Goal: Information Seeking & Learning: Learn about a topic

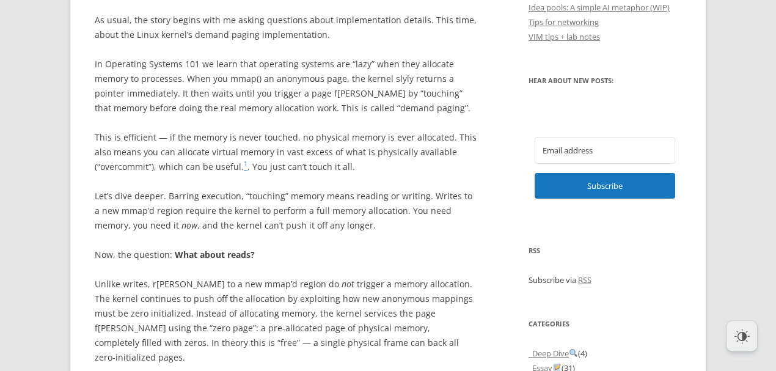
scroll to position [795, 0]
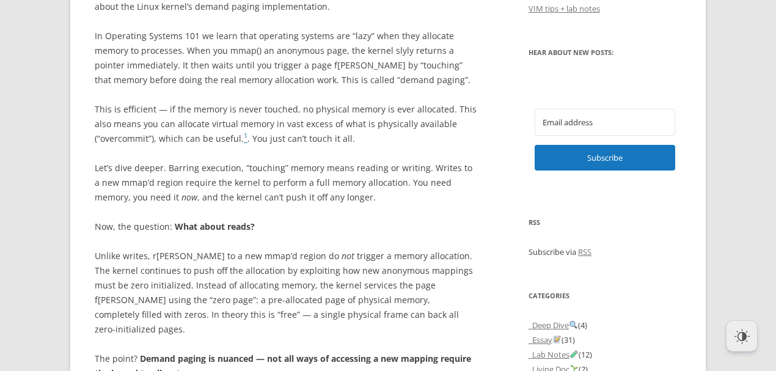
click at [439, 229] on p "N ow, t he que stion: W hat a bout re ads?" at bounding box center [286, 226] width 382 height 15
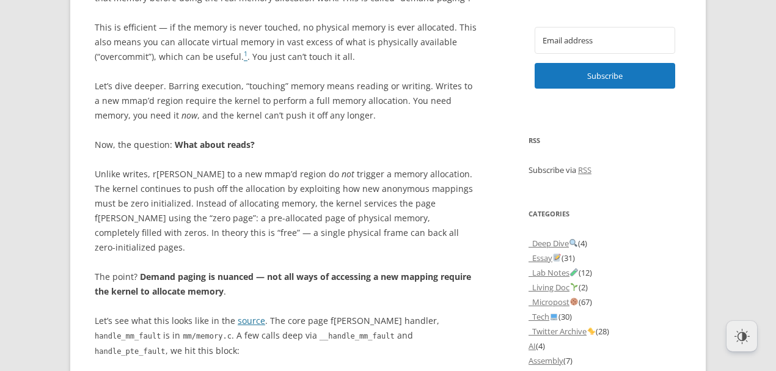
scroll to position [957, 0]
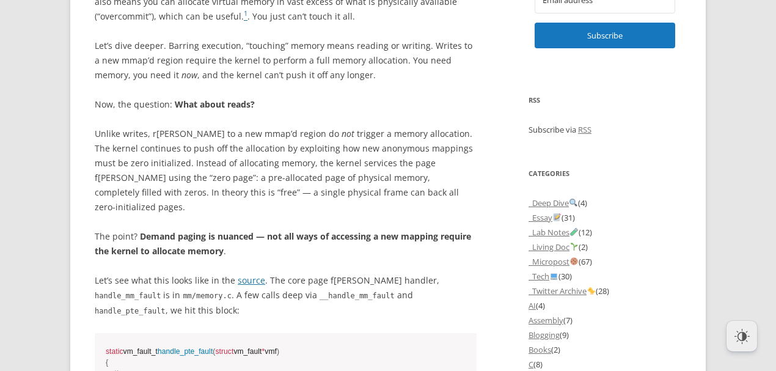
click at [389, 187] on p "Un like wr ites, r [PERSON_NAME] to a n ew mm ap’d re gion do n ot tr igger a m…" at bounding box center [286, 171] width 382 height 88
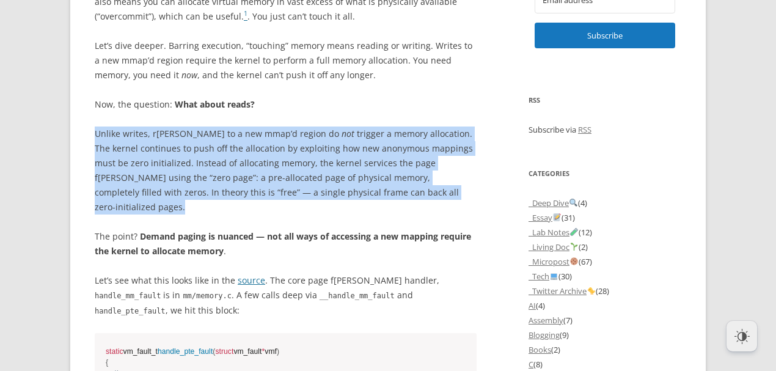
click at [389, 187] on p "Un like wr ites, r [PERSON_NAME] to a n ew mm ap’d re gion do n ot tr igger a m…" at bounding box center [286, 171] width 382 height 88
click at [388, 187] on p "Un like wr ites, r [PERSON_NAME] to a n ew mm ap’d re gion do n ot tr igger a m…" at bounding box center [286, 171] width 382 height 88
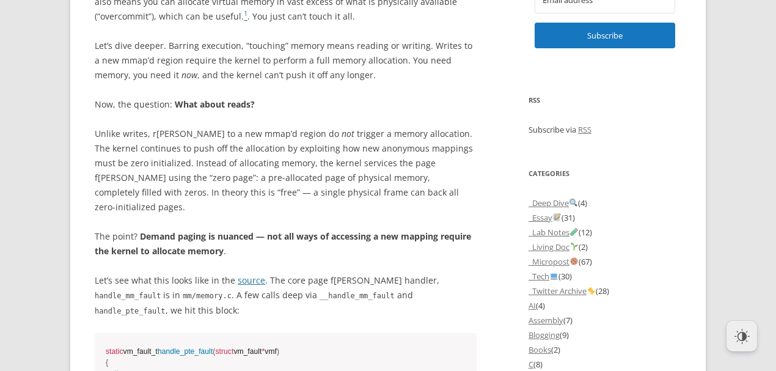
click at [388, 187] on p "Un like wr ites, r [PERSON_NAME] to a n ew mm ap’d re gion do n ot tr igger a m…" at bounding box center [286, 171] width 382 height 88
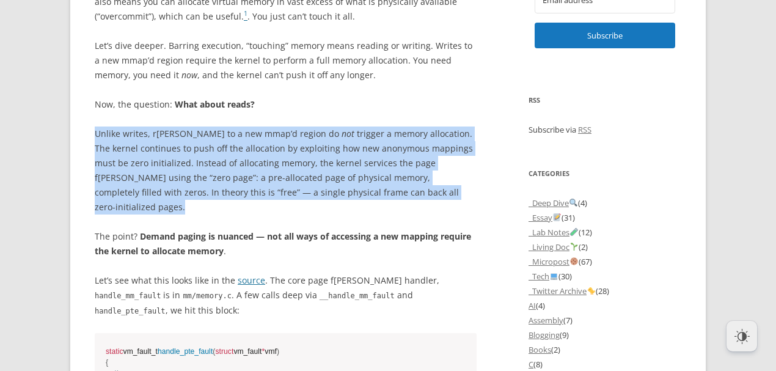
click at [388, 187] on p "Un like wr ites, r [PERSON_NAME] to a n ew mm ap’d re gion do n ot tr igger a m…" at bounding box center [286, 171] width 382 height 88
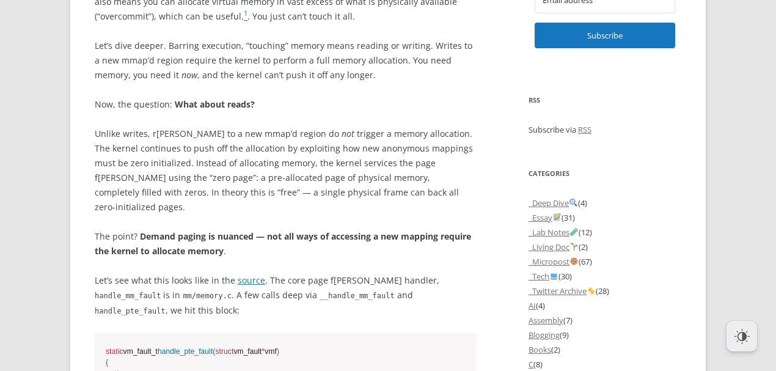
click at [388, 187] on p "Un like wr ites, r [PERSON_NAME] to a n ew mm ap’d re gion do n ot tr igger a m…" at bounding box center [286, 171] width 382 height 88
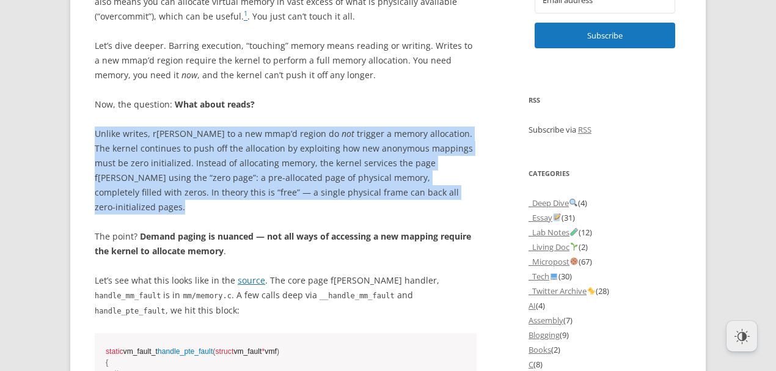
click at [388, 187] on p "Un like wr ites, r [PERSON_NAME] to a n ew mm ap’d re gion do n ot tr igger a m…" at bounding box center [286, 171] width 382 height 88
click at [386, 187] on p "Un like wr ites, r [PERSON_NAME] to a n ew mm ap’d re gion do n ot tr igger a m…" at bounding box center [286, 171] width 382 height 88
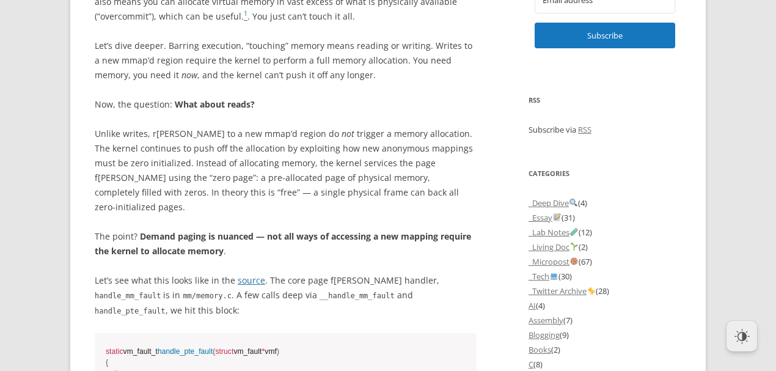
click at [386, 187] on p "Un like wr ites, r [PERSON_NAME] to a n ew mm ap’d re gion do n ot tr igger a m…" at bounding box center [286, 171] width 382 height 88
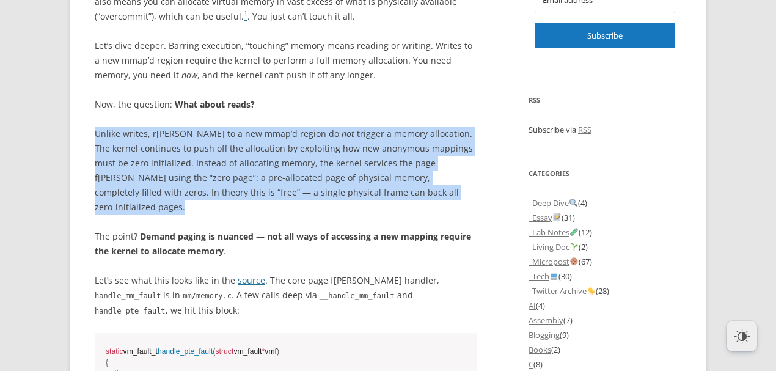
click at [386, 187] on p "Un like wr ites, r [PERSON_NAME] to a n ew mm ap’d re gion do n ot tr igger a m…" at bounding box center [286, 171] width 382 height 88
click at [396, 170] on p "Un like wr ites, r [PERSON_NAME] to a n ew mm ap’d re gion do n ot tr igger a m…" at bounding box center [286, 171] width 382 height 88
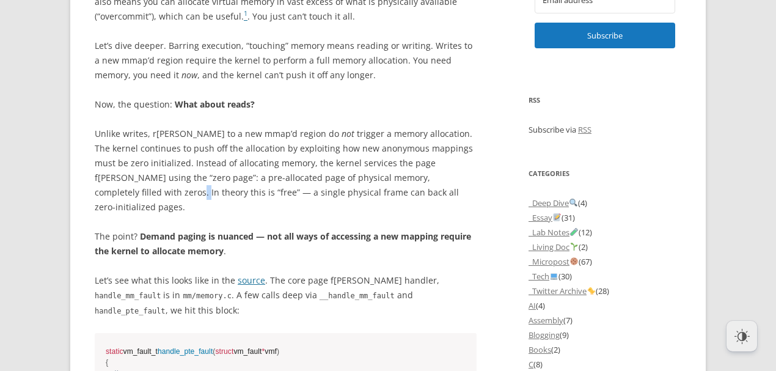
click at [396, 170] on p "Un like wr ites, r [PERSON_NAME] to a n ew mm ap’d re gion do n ot tr igger a m…" at bounding box center [286, 171] width 382 height 88
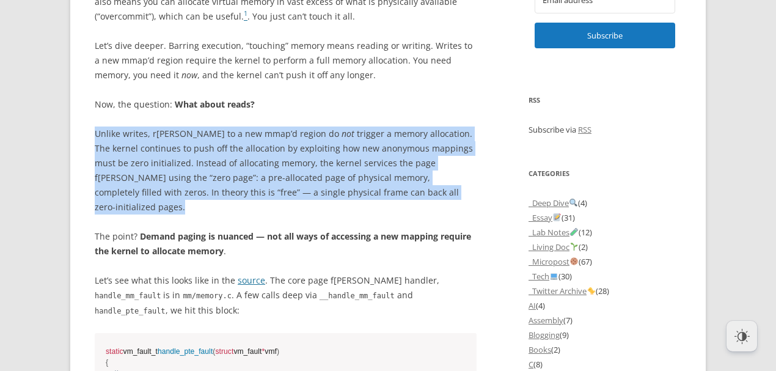
click at [396, 170] on p "Un like wr ites, r [PERSON_NAME] to a n ew mm ap’d re gion do n ot tr igger a m…" at bounding box center [286, 171] width 382 height 88
click at [209, 186] on span "ze ros." at bounding box center [197, 192] width 24 height 12
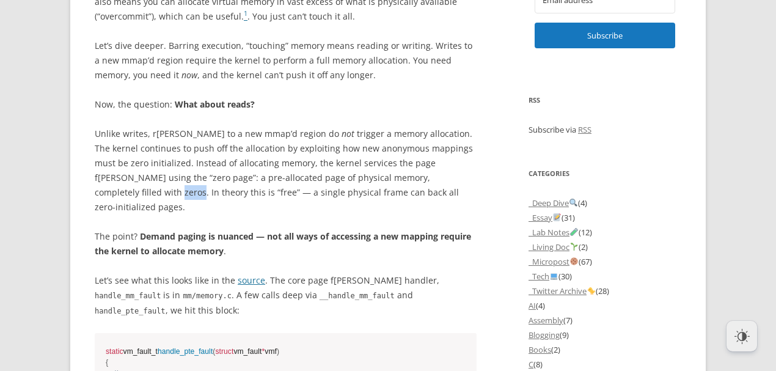
click at [209, 186] on span "ze ros." at bounding box center [197, 192] width 24 height 12
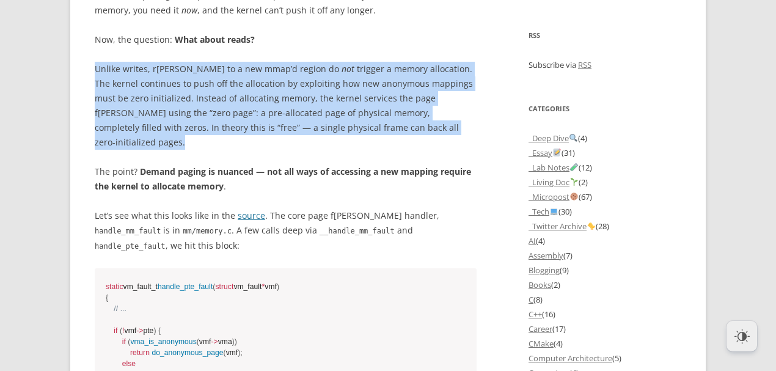
scroll to position [1039, 0]
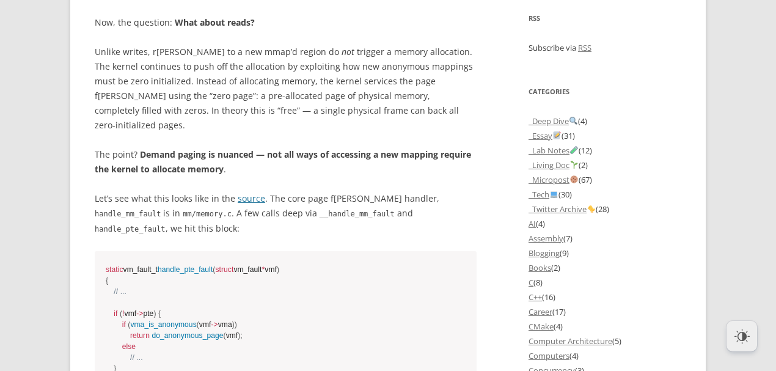
click at [337, 147] on p "T he po int? De mand pa ging is nu anced — n ot a ll w ays of acc essing a n ew…" at bounding box center [286, 161] width 382 height 29
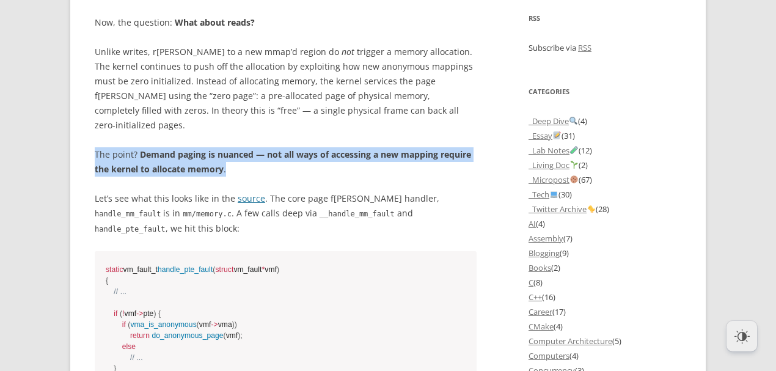
click at [337, 147] on p "T he po int? De mand pa ging is nu anced — n ot a ll w ays of acc essing a n ew…" at bounding box center [286, 161] width 382 height 29
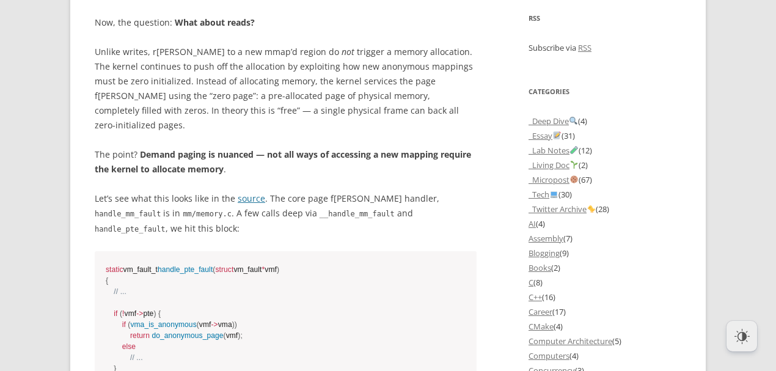
click at [337, 147] on p "T he po int? De mand pa ging is nu anced — n ot a ll w ays of acc essing a n ew…" at bounding box center [286, 161] width 382 height 29
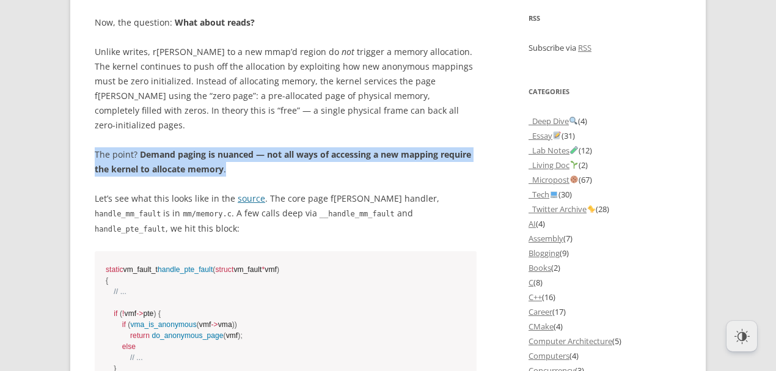
click at [337, 147] on p "T he po int? De mand pa ging is nu anced — n ot a ll w ays of acc essing a n ew…" at bounding box center [286, 161] width 382 height 29
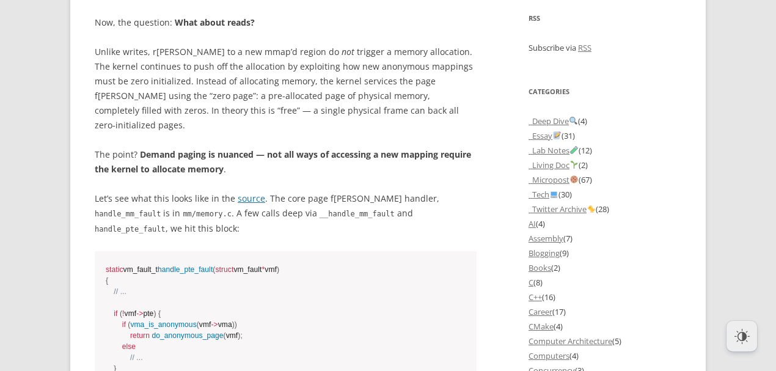
click at [305, 191] on p "L et’s s ee w hat t his l ooks l ike in t he source . T he c ore p age f [PERSO…" at bounding box center [286, 213] width 382 height 45
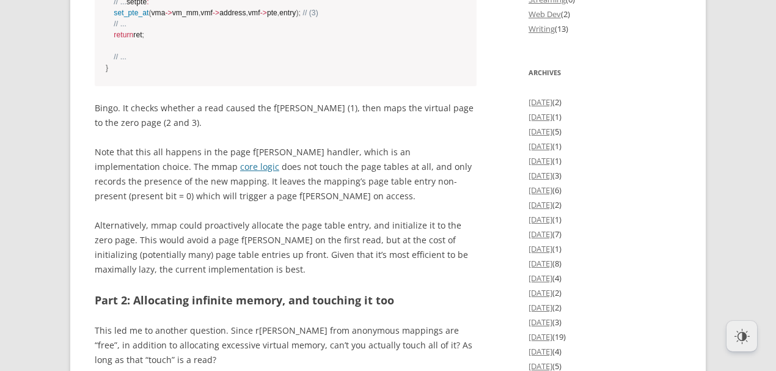
scroll to position [1691, 0]
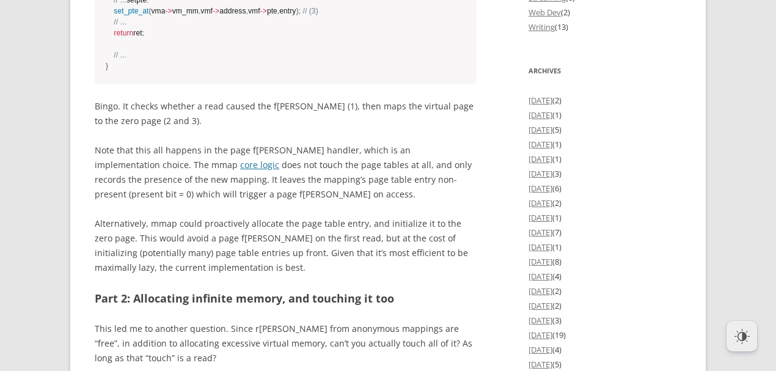
click at [289, 202] on p "N ote t hat t his a ll ha ppens in t he p age f [PERSON_NAME] ndler, w hich is …" at bounding box center [286, 172] width 382 height 59
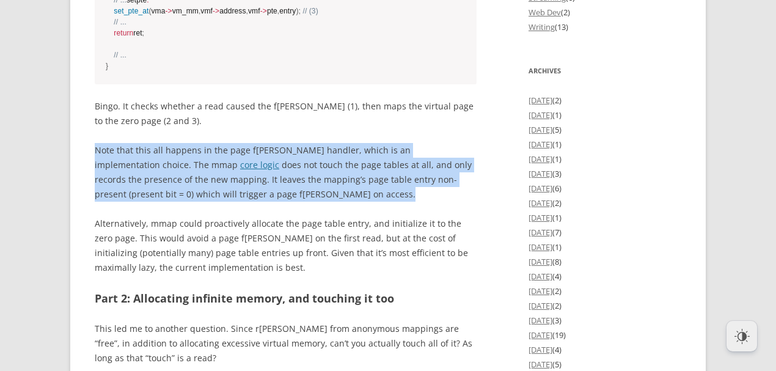
click at [289, 202] on p "N ote t hat t his a ll ha ppens in t he p age f [PERSON_NAME] ndler, w hich is …" at bounding box center [286, 172] width 382 height 59
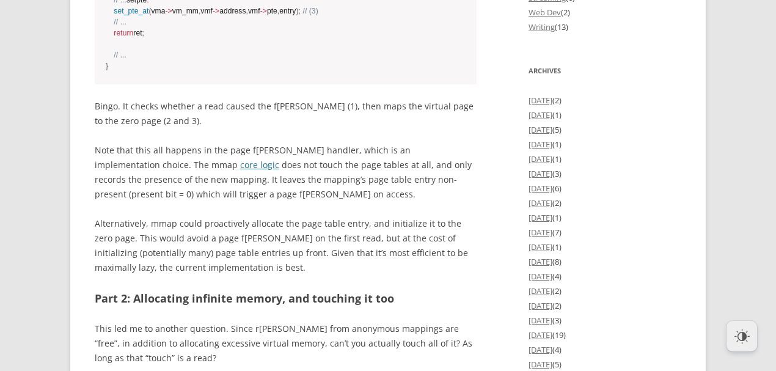
click at [245, 233] on span "Alte rnatively, m map c ould pro actively al locate t he p age t able en try, a…" at bounding box center [282, 246] width 374 height 56
click at [293, 197] on p "N ote t hat t his a ll ha ppens in t he p age f [PERSON_NAME] ndler, w hich is …" at bounding box center [286, 172] width 382 height 59
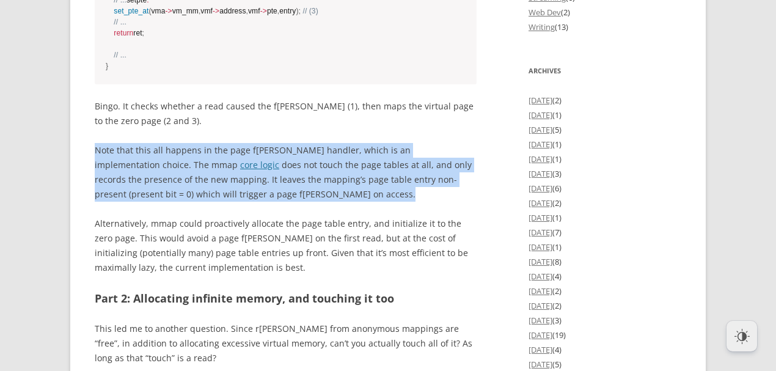
click at [293, 197] on p "N ote t hat t his a ll ha ppens in t he p age f [PERSON_NAME] ndler, w hich is …" at bounding box center [286, 172] width 382 height 59
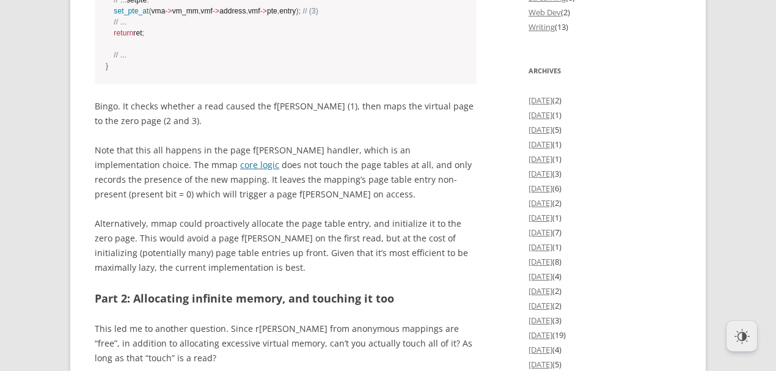
click at [260, 212] on div at bounding box center [260, 212] width 0 height 0
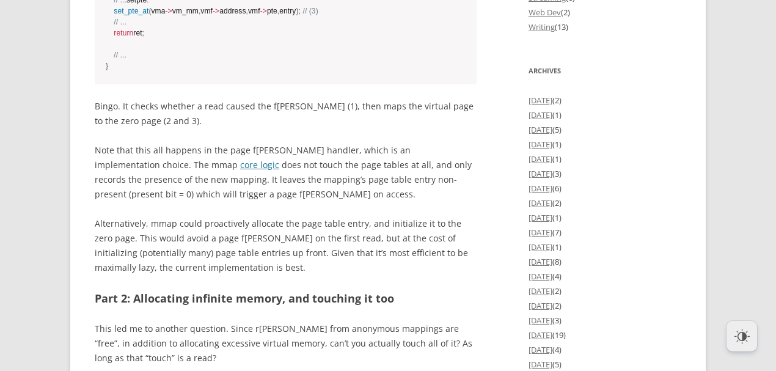
click at [163, 191] on span "(p resent" at bounding box center [146, 194] width 34 height 12
click at [353, 202] on p "N ote t hat t his a ll ha ppens in t he p age f [PERSON_NAME] ndler, w hich is …" at bounding box center [286, 172] width 382 height 59
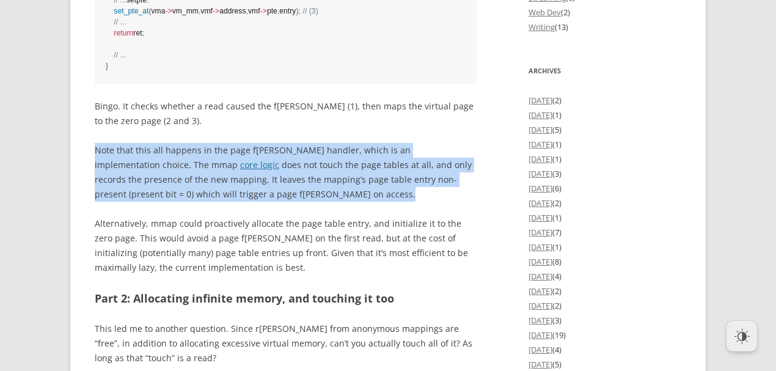
click at [353, 202] on p "N ote t hat t his a ll ha ppens in t he p age f [PERSON_NAME] ndler, w hich is …" at bounding box center [286, 172] width 382 height 59
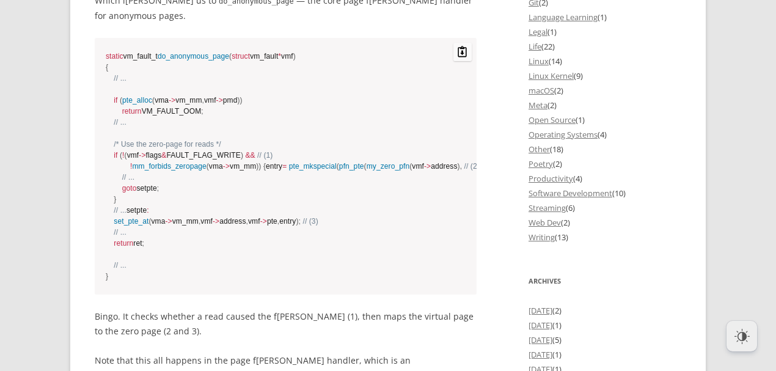
scroll to position [1569, 0]
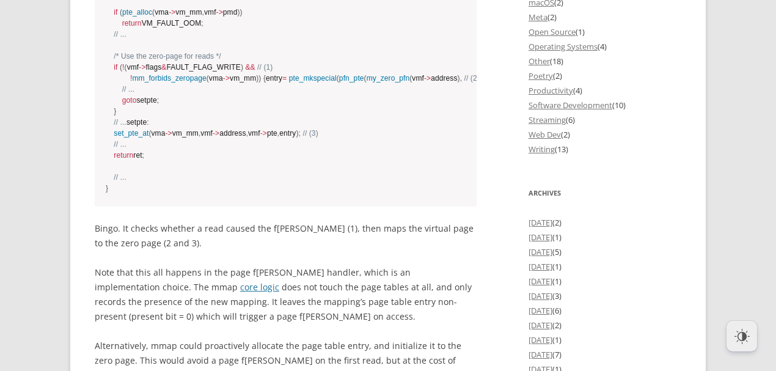
click at [125, 241] on span "z" at bounding box center [123, 243] width 4 height 12
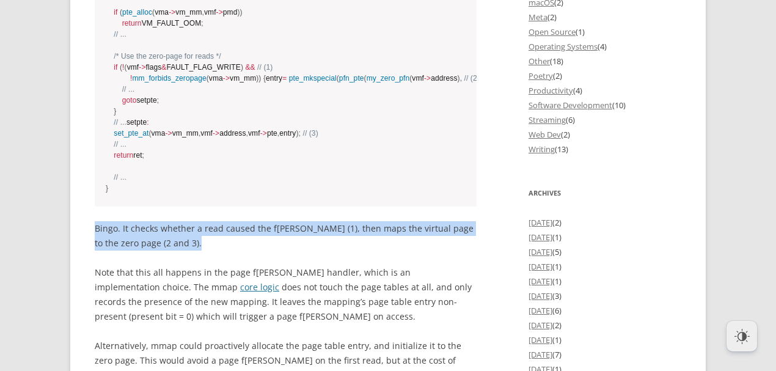
click at [125, 241] on span "z" at bounding box center [123, 243] width 4 height 12
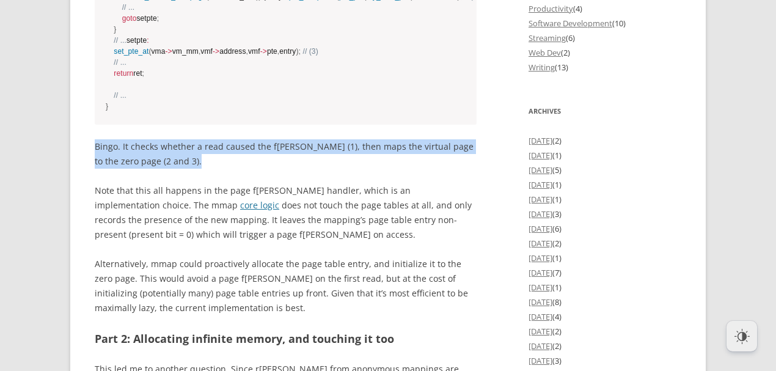
scroll to position [1528, 0]
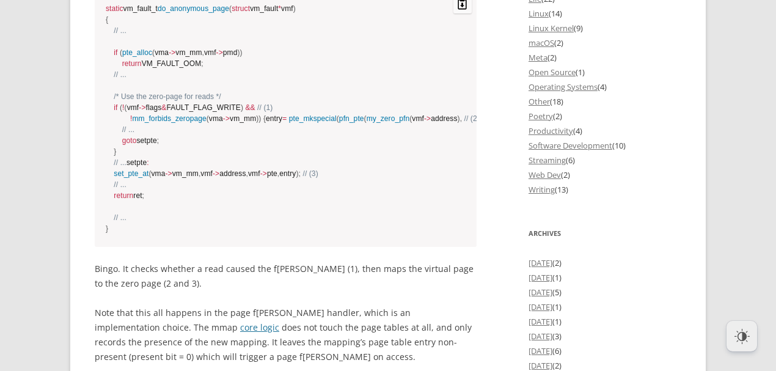
click at [367, 114] on span "my_zero_pfn" at bounding box center [388, 118] width 43 height 9
click at [236, 113] on code "static vm_fault_t do_anonymous_page ( struct vm_fault * vmf ) { // ... if ( pte…" at bounding box center [286, 118] width 360 height 231
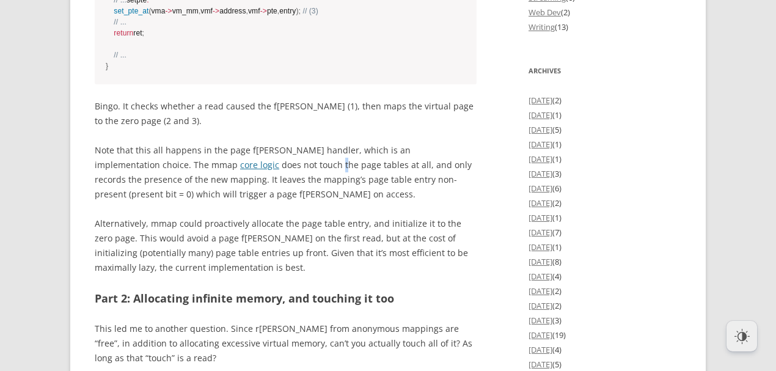
click at [225, 182] on p "N ote t hat t his a ll ha ppens in t he p age f [PERSON_NAME] ndler, w hich is …" at bounding box center [286, 172] width 382 height 59
click at [235, 156] on span "p age" at bounding box center [240, 150] width 20 height 12
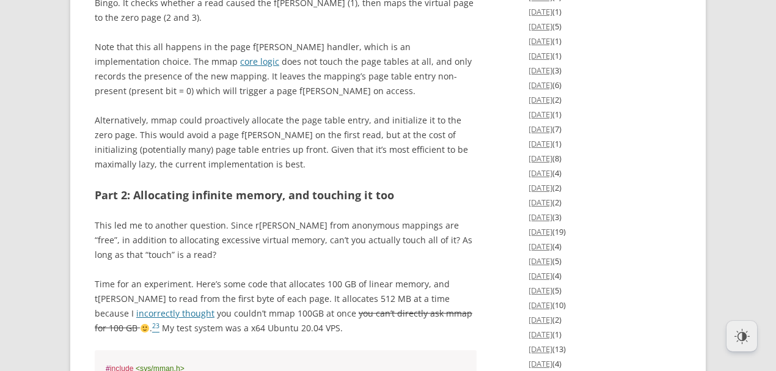
scroll to position [1813, 0]
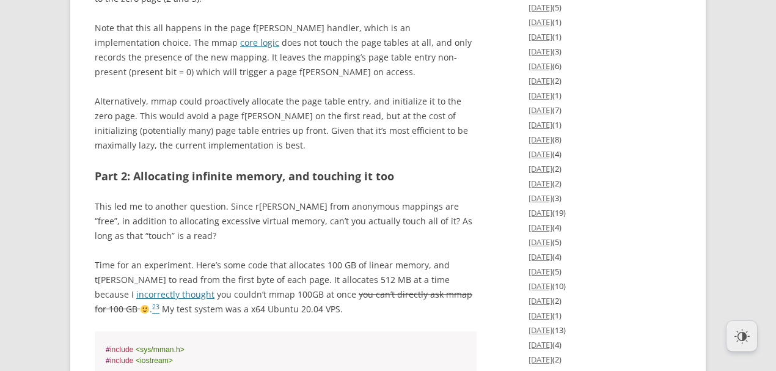
click at [296, 74] on p "N ote t hat t his a ll ha ppens in t he p age f [PERSON_NAME] ndler, w hich is …" at bounding box center [286, 50] width 382 height 59
click at [289, 75] on div at bounding box center [289, 75] width 0 height 0
click at [422, 48] on span "a ll," at bounding box center [428, 43] width 12 height 12
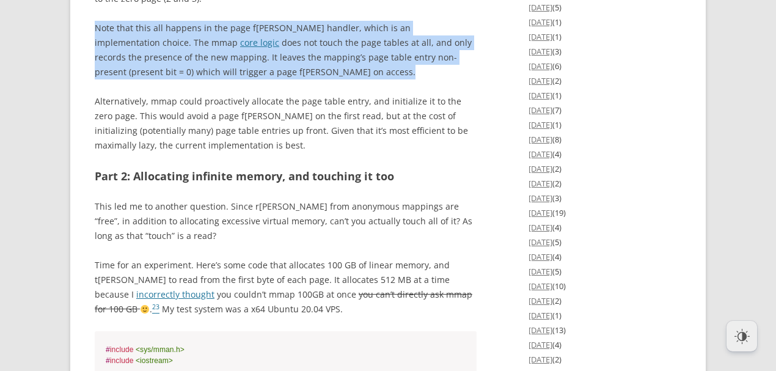
click at [422, 48] on span "a ll," at bounding box center [428, 43] width 12 height 12
click at [309, 45] on p "N ote t hat t his a ll ha ppens in t he p age f [PERSON_NAME] ndler, w hich is …" at bounding box center [286, 50] width 382 height 59
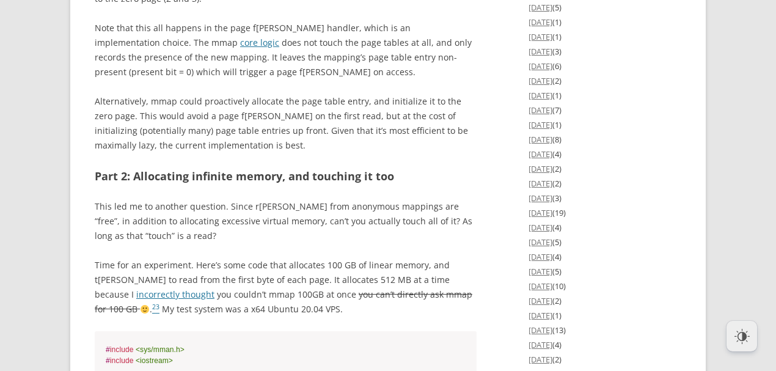
click at [422, 48] on span "a ll," at bounding box center [428, 43] width 12 height 12
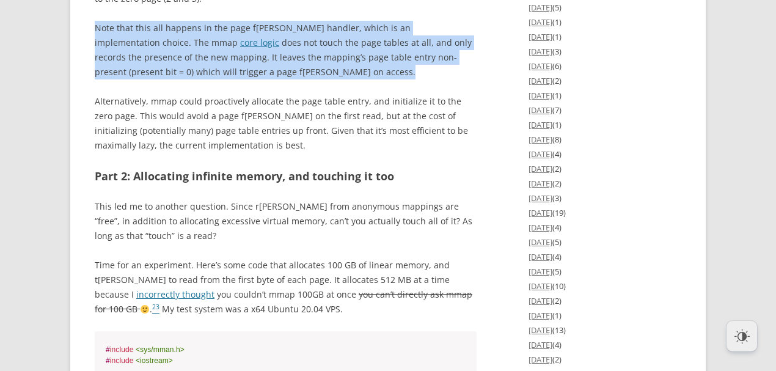
click at [422, 48] on span "a ll," at bounding box center [428, 43] width 12 height 12
click at [364, 34] on span "w hich" at bounding box center [376, 28] width 24 height 12
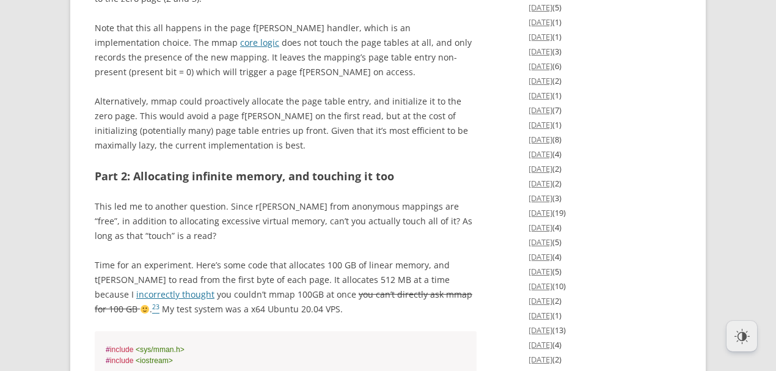
click at [300, 42] on span "N ote t hat t his a ll ha ppens in t he p age f [PERSON_NAME] ndler, w hich is …" at bounding box center [253, 35] width 316 height 26
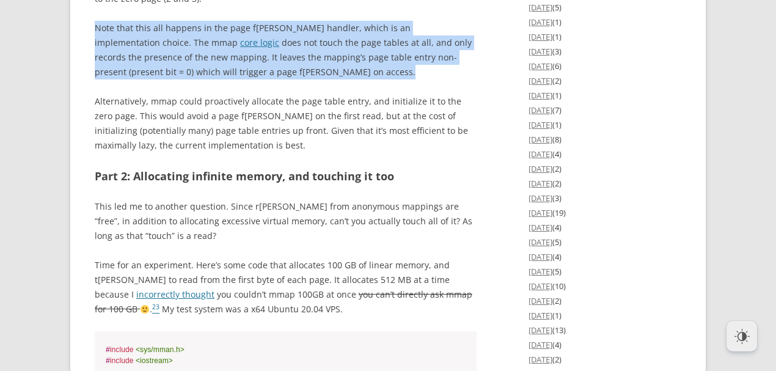
click at [300, 42] on span "N ote t hat t his a ll ha ppens in t he p age f [PERSON_NAME] ndler, w hich is …" at bounding box center [253, 35] width 316 height 26
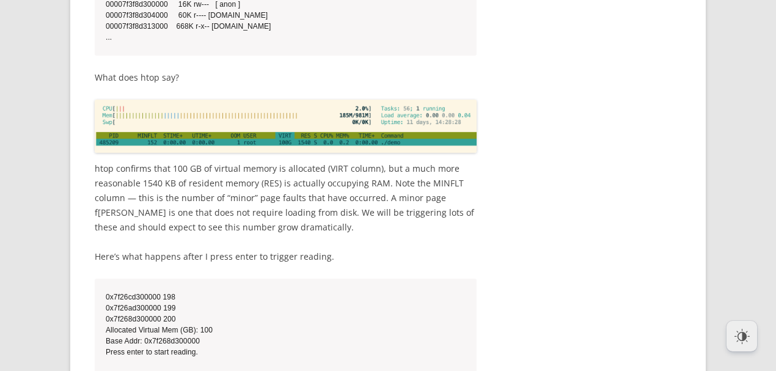
scroll to position [2832, 0]
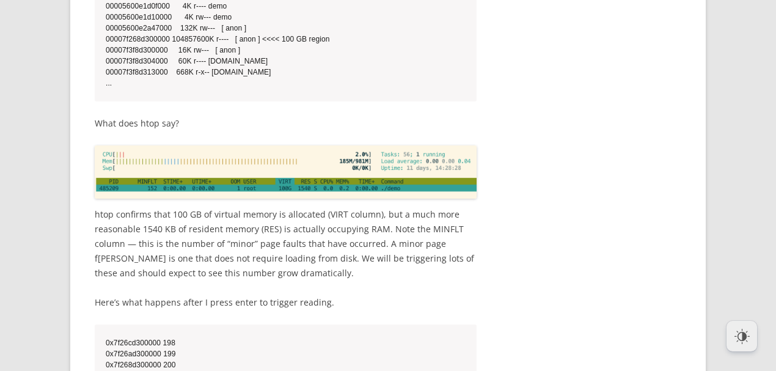
click at [375, 49] on div at bounding box center [375, 49] width 0 height 0
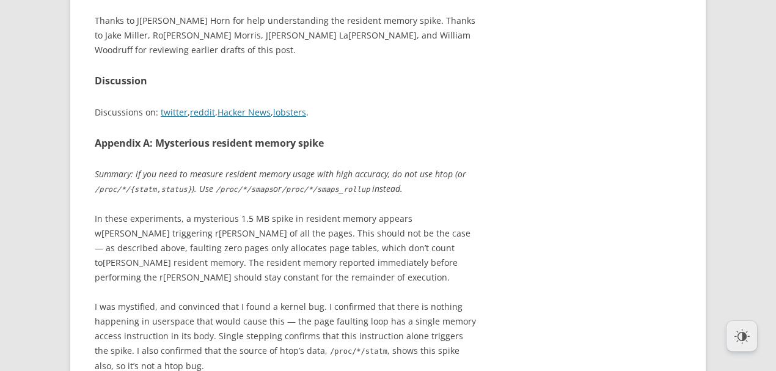
scroll to position [7804, 0]
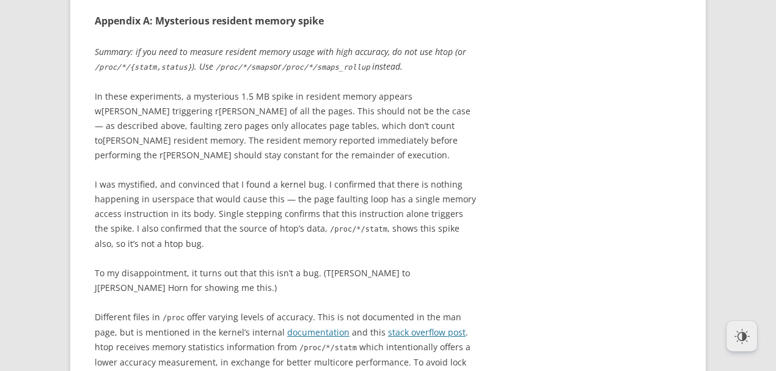
click at [459, 57] on span "( or" at bounding box center [460, 52] width 11 height 12
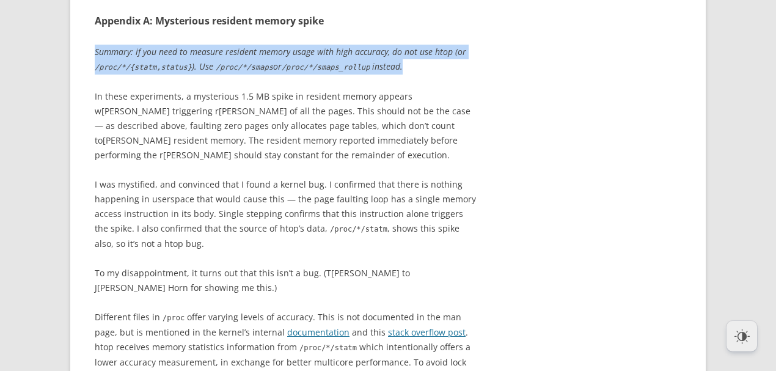
click at [459, 57] on span "( or" at bounding box center [460, 52] width 11 height 12
click at [405, 75] on p "Su mmary: if y ou n eed to me asure re sident me [PERSON_NAME] w ith h igh acc …" at bounding box center [286, 60] width 382 height 30
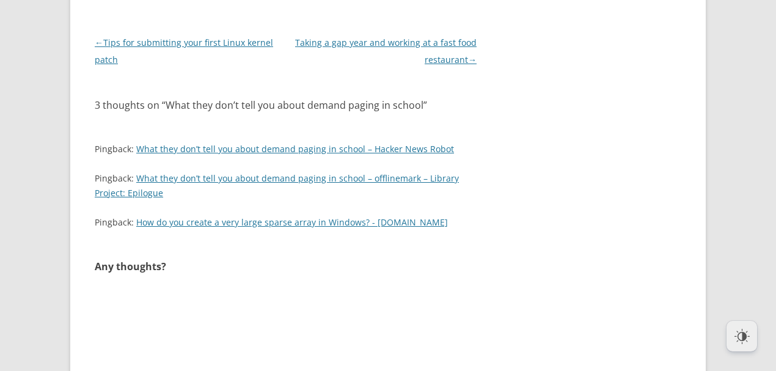
scroll to position [8142, 0]
